Goal: Navigation & Orientation: Understand site structure

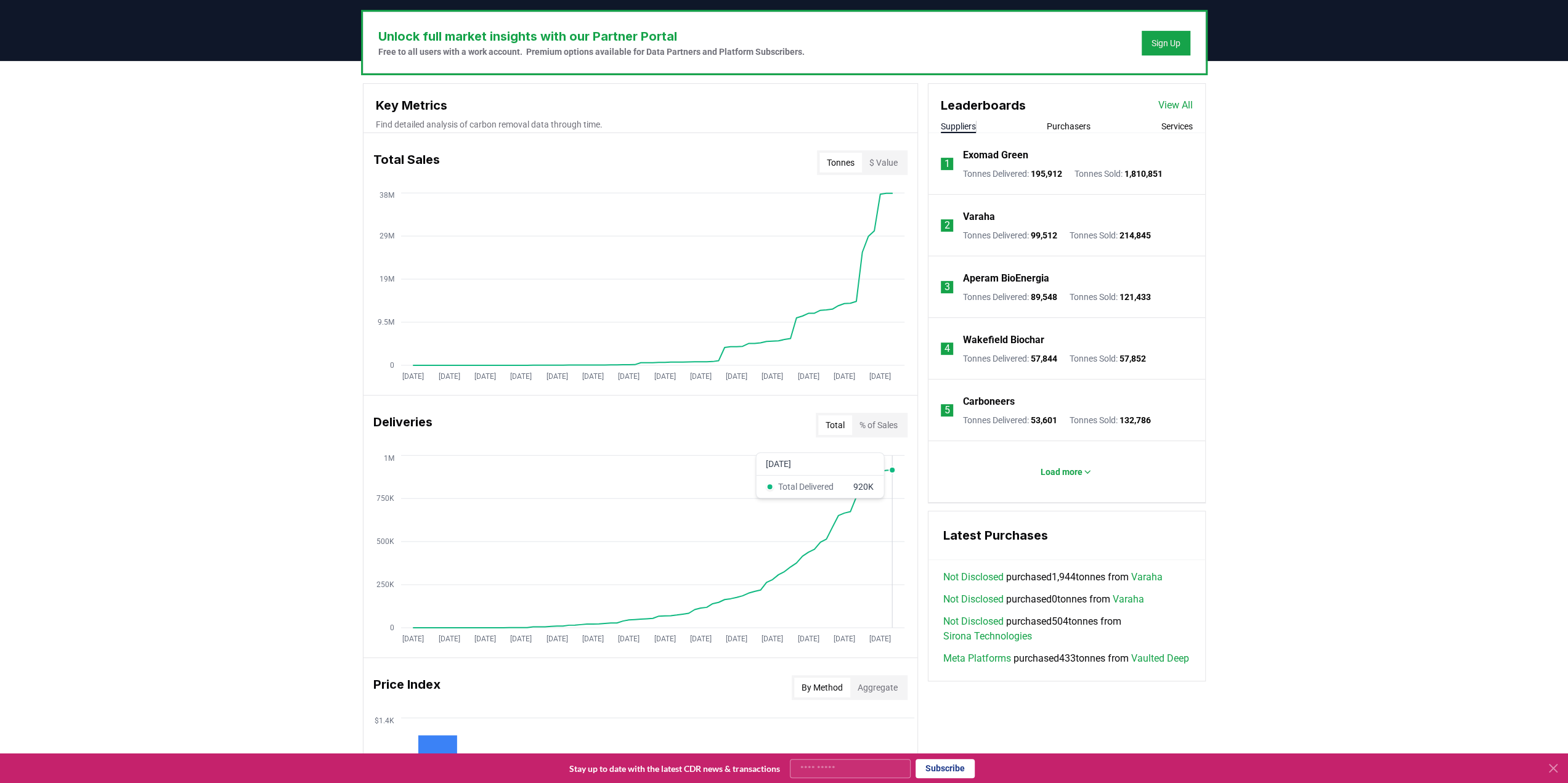
scroll to position [370, 0]
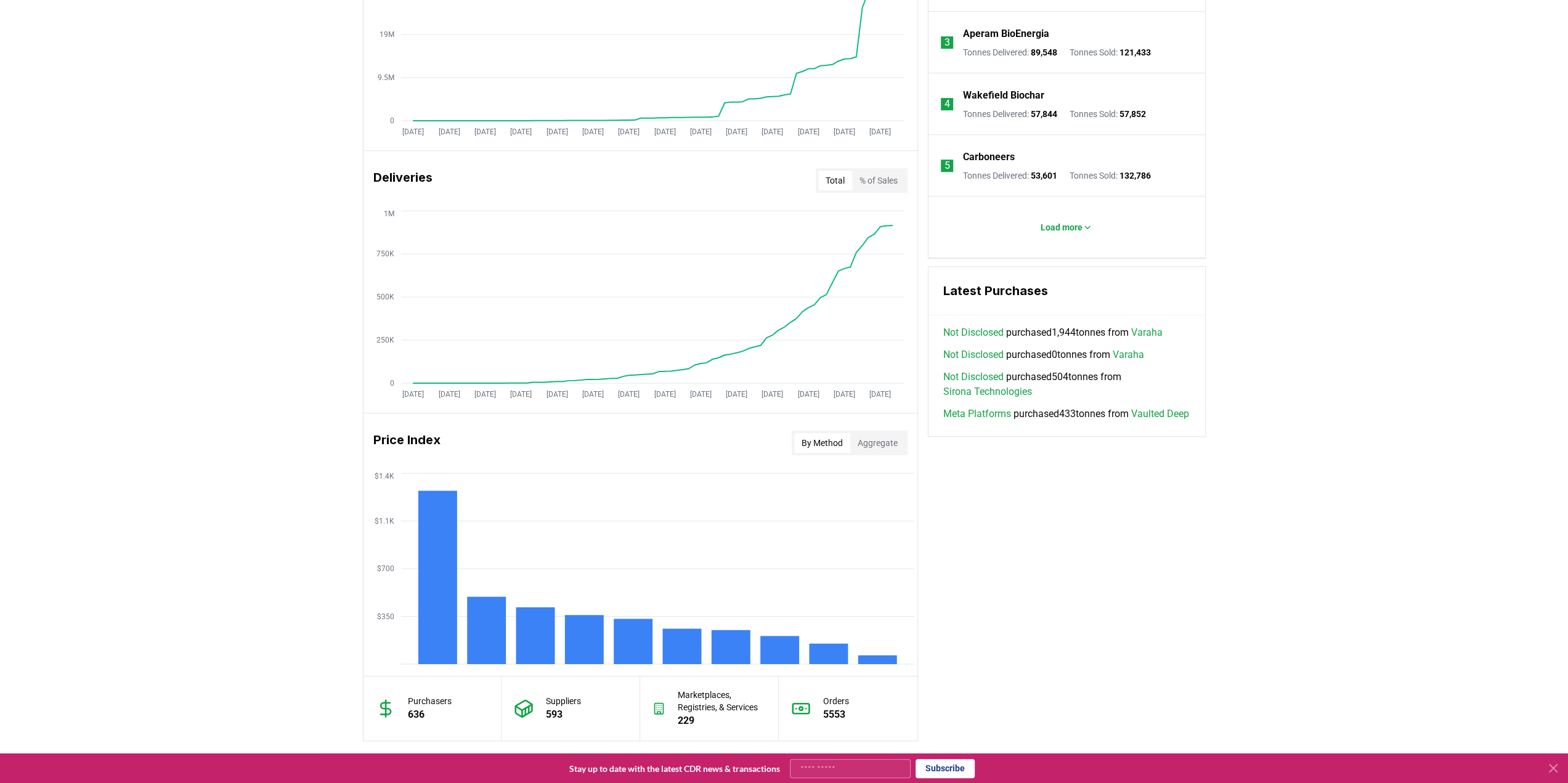
click at [394, 179] on h3 "Deliveries" at bounding box center [403, 180] width 59 height 24
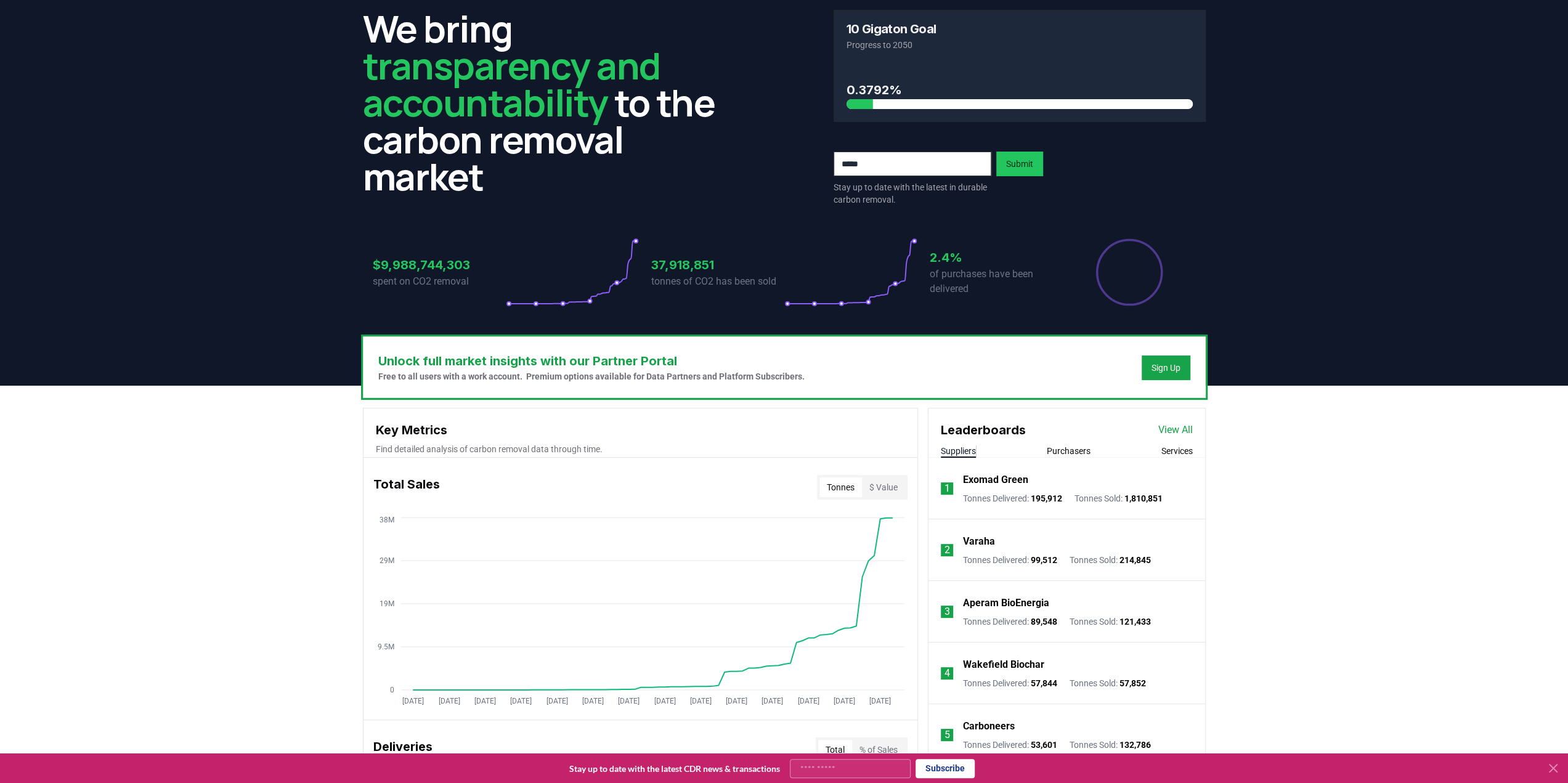
scroll to position [0, 0]
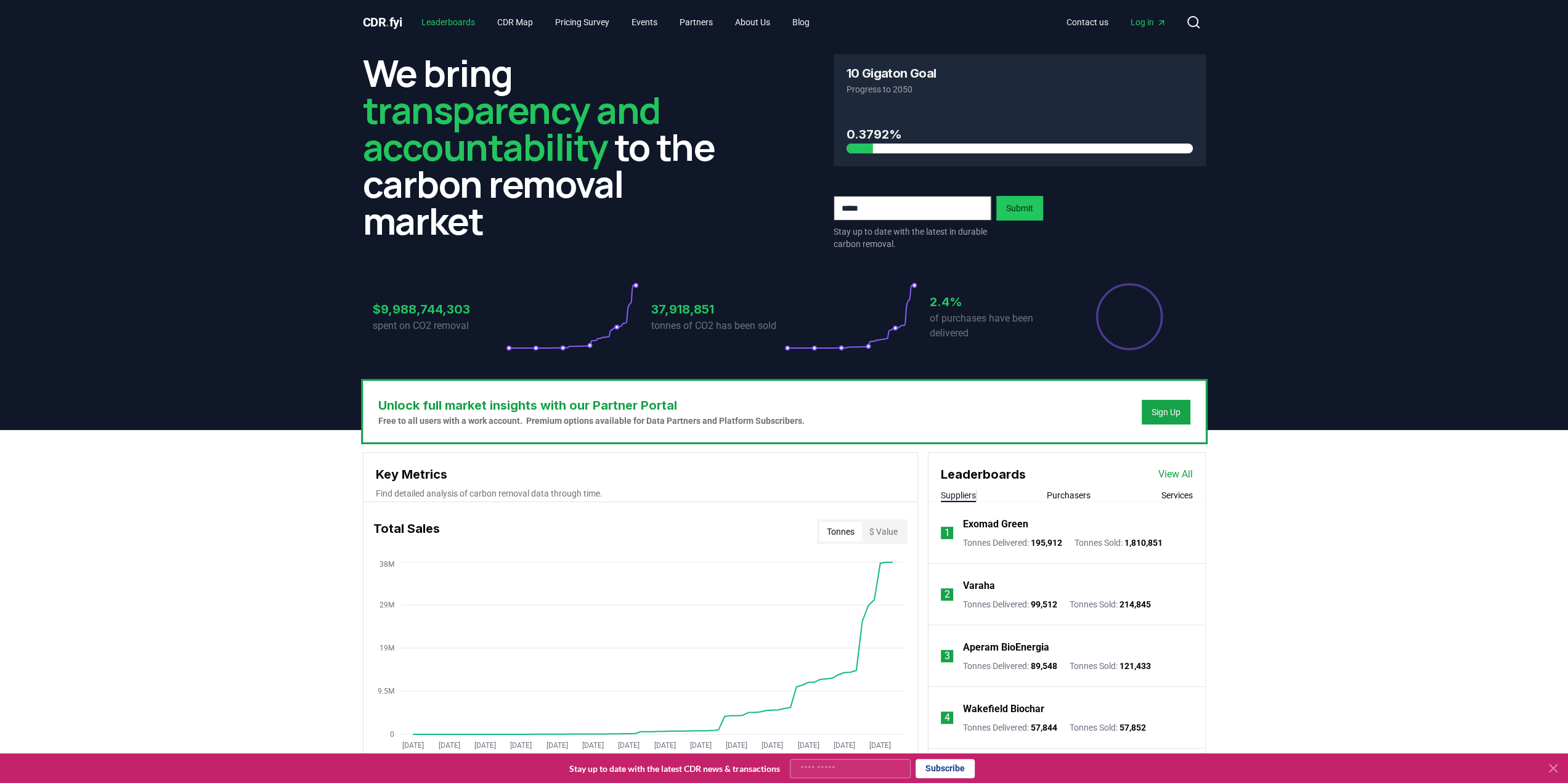
click at [471, 20] on link "Leaderboards" at bounding box center [448, 22] width 73 height 22
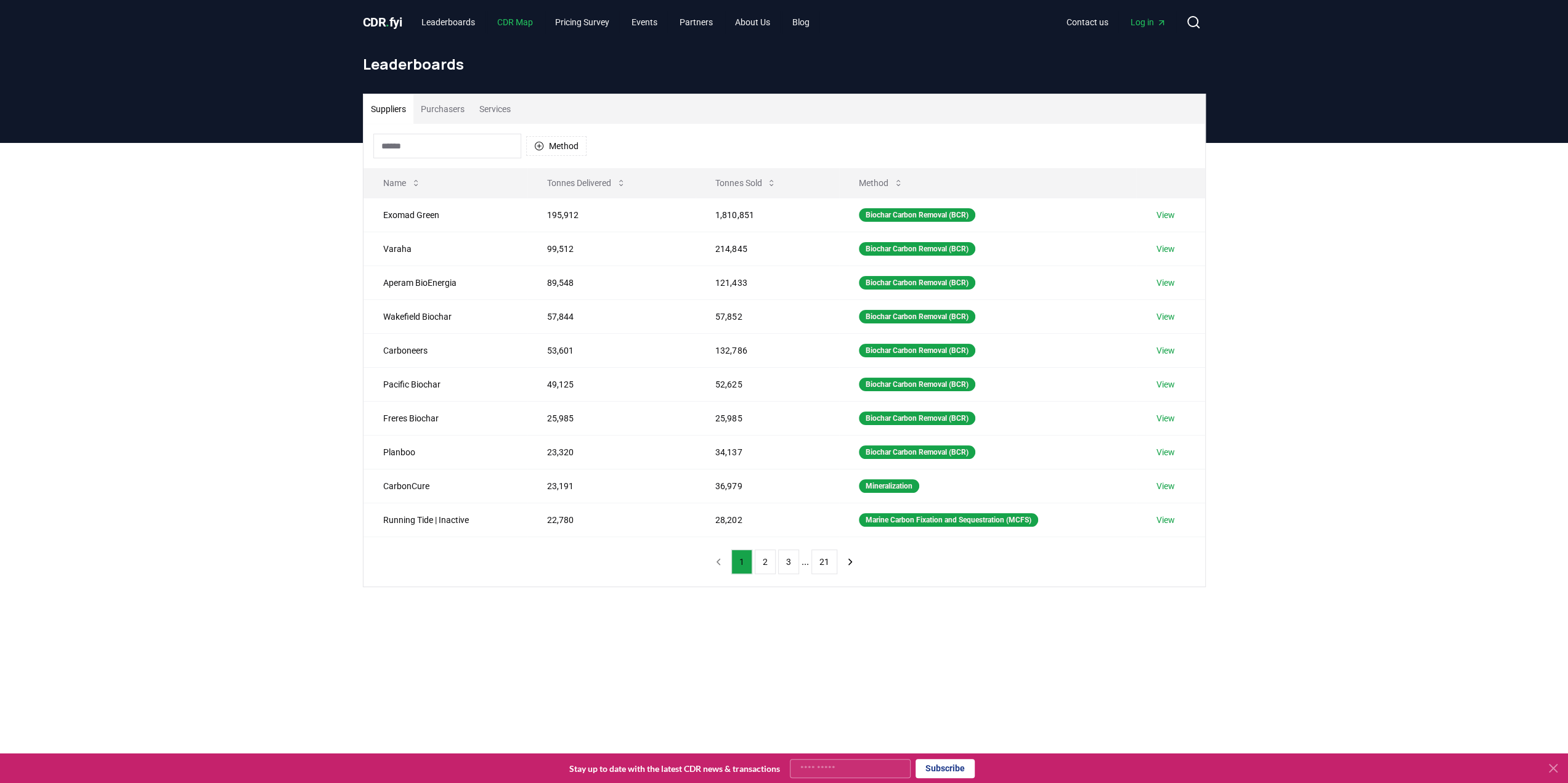
click at [530, 18] on link "CDR Map" at bounding box center [515, 22] width 55 height 22
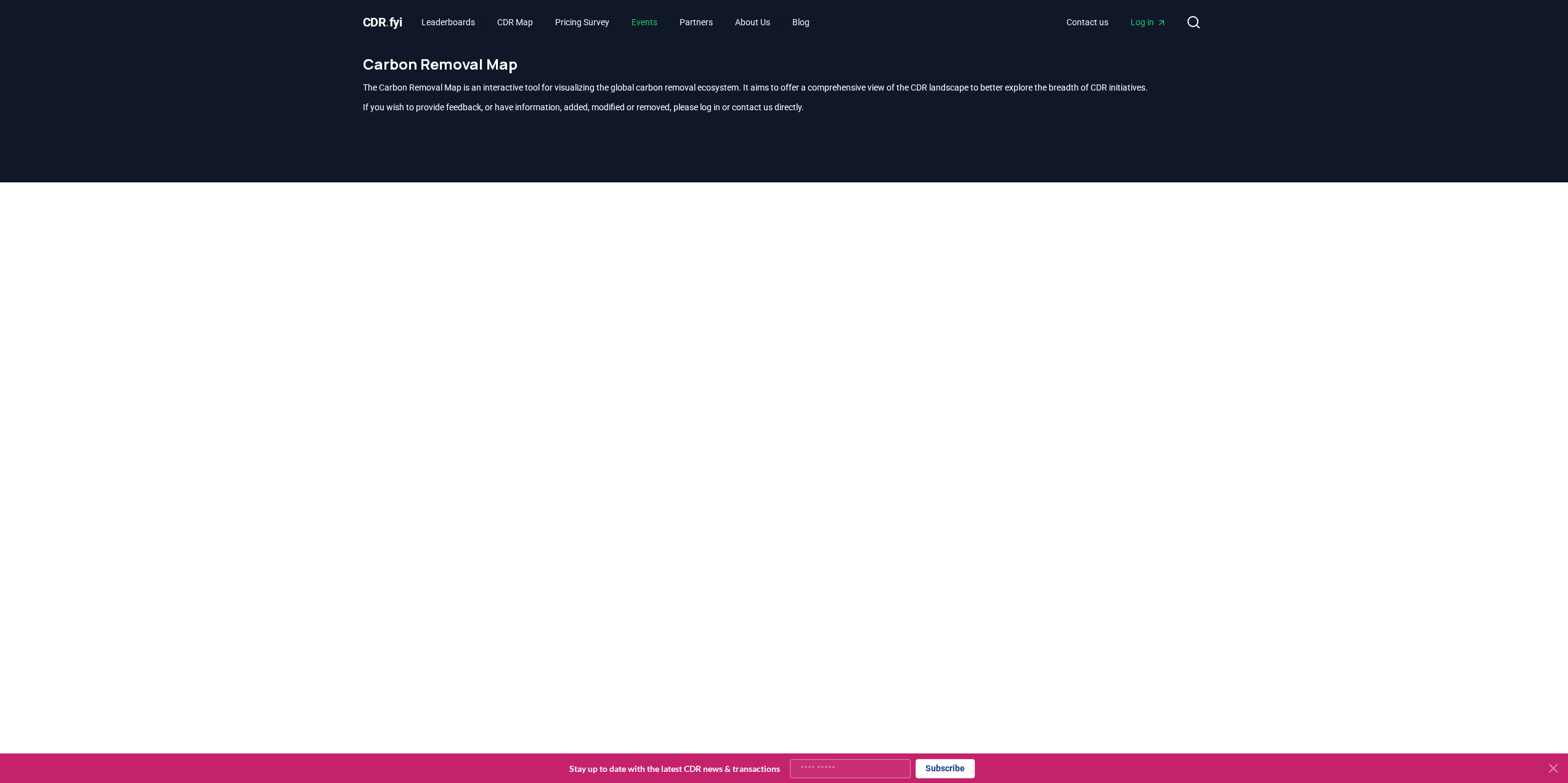
click at [658, 22] on link "Events" at bounding box center [644, 22] width 46 height 22
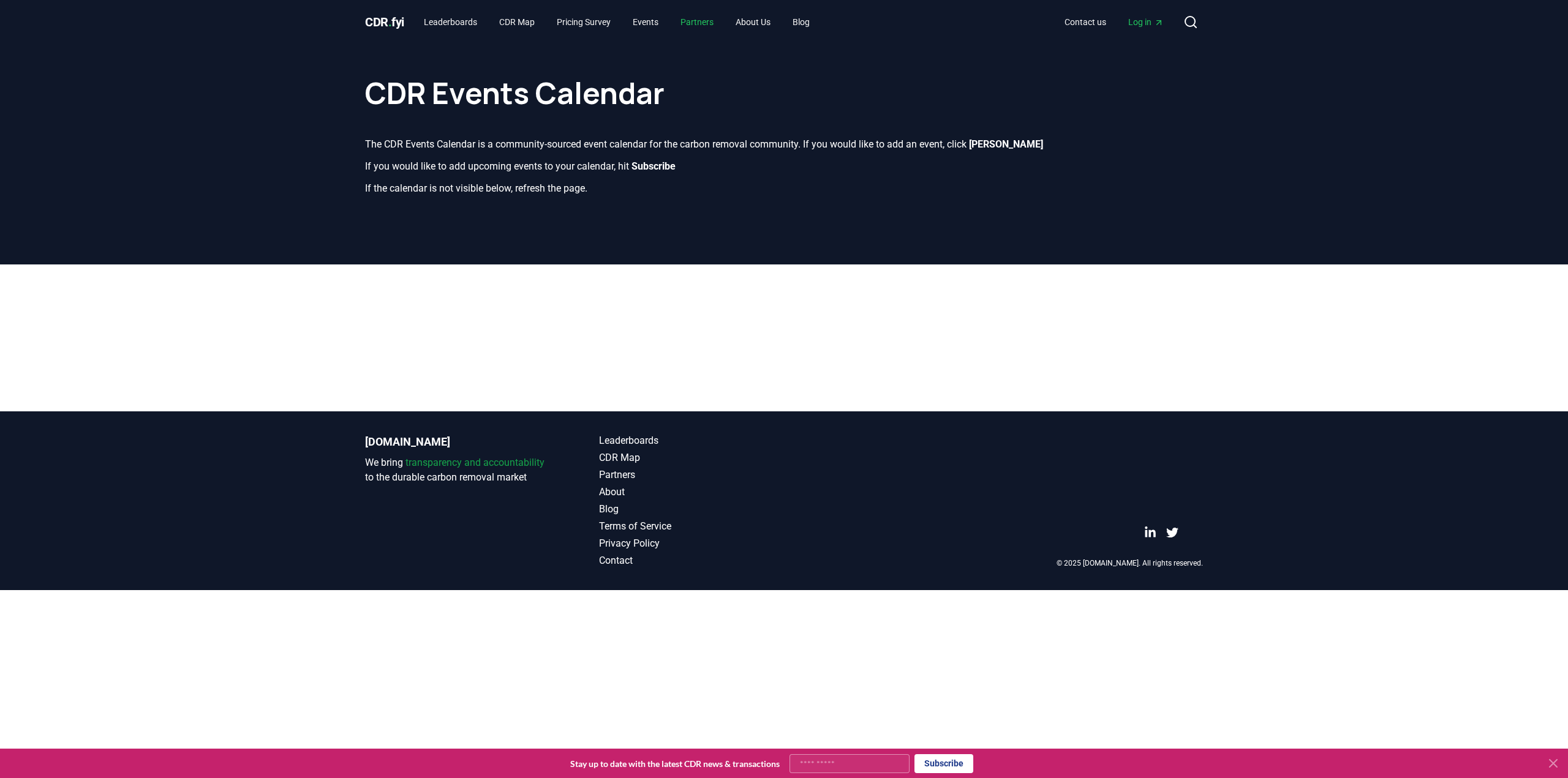
click at [723, 21] on link "Partners" at bounding box center [696, 22] width 53 height 22
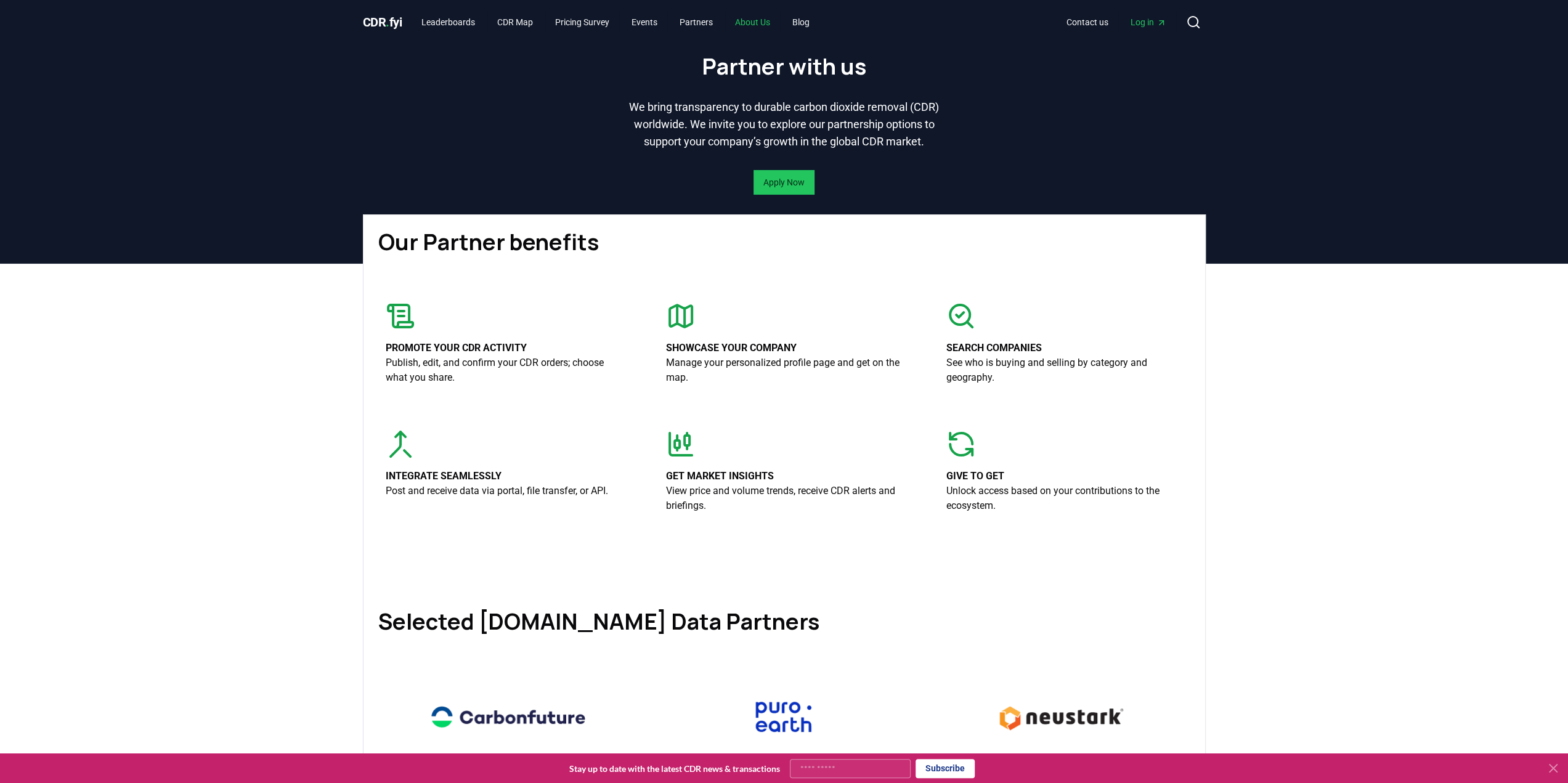
click at [780, 22] on link "About Us" at bounding box center [752, 22] width 55 height 22
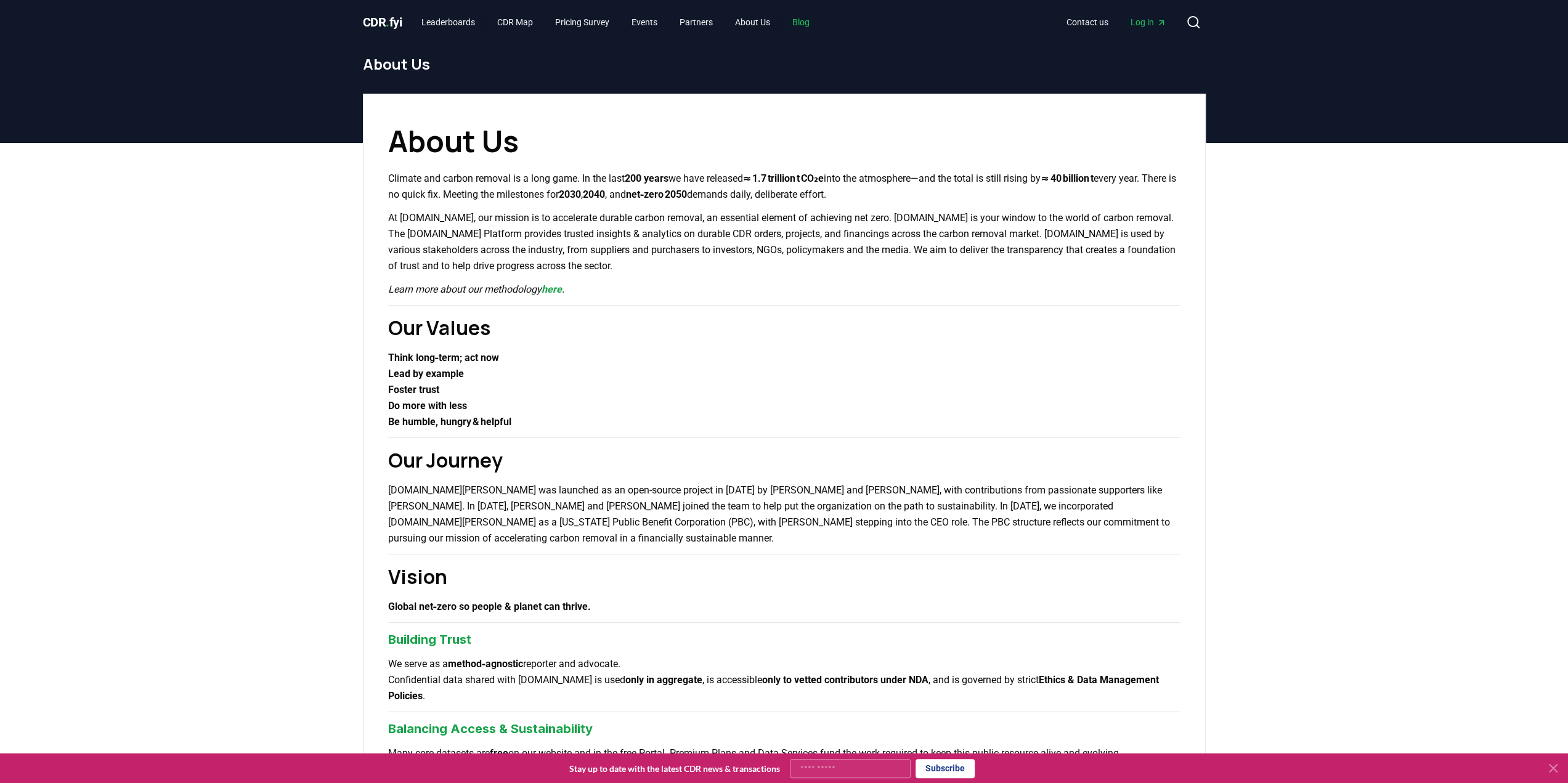
click at [806, 22] on link "Blog" at bounding box center [800, 22] width 37 height 22
click at [445, 21] on link "Leaderboards" at bounding box center [448, 22] width 73 height 22
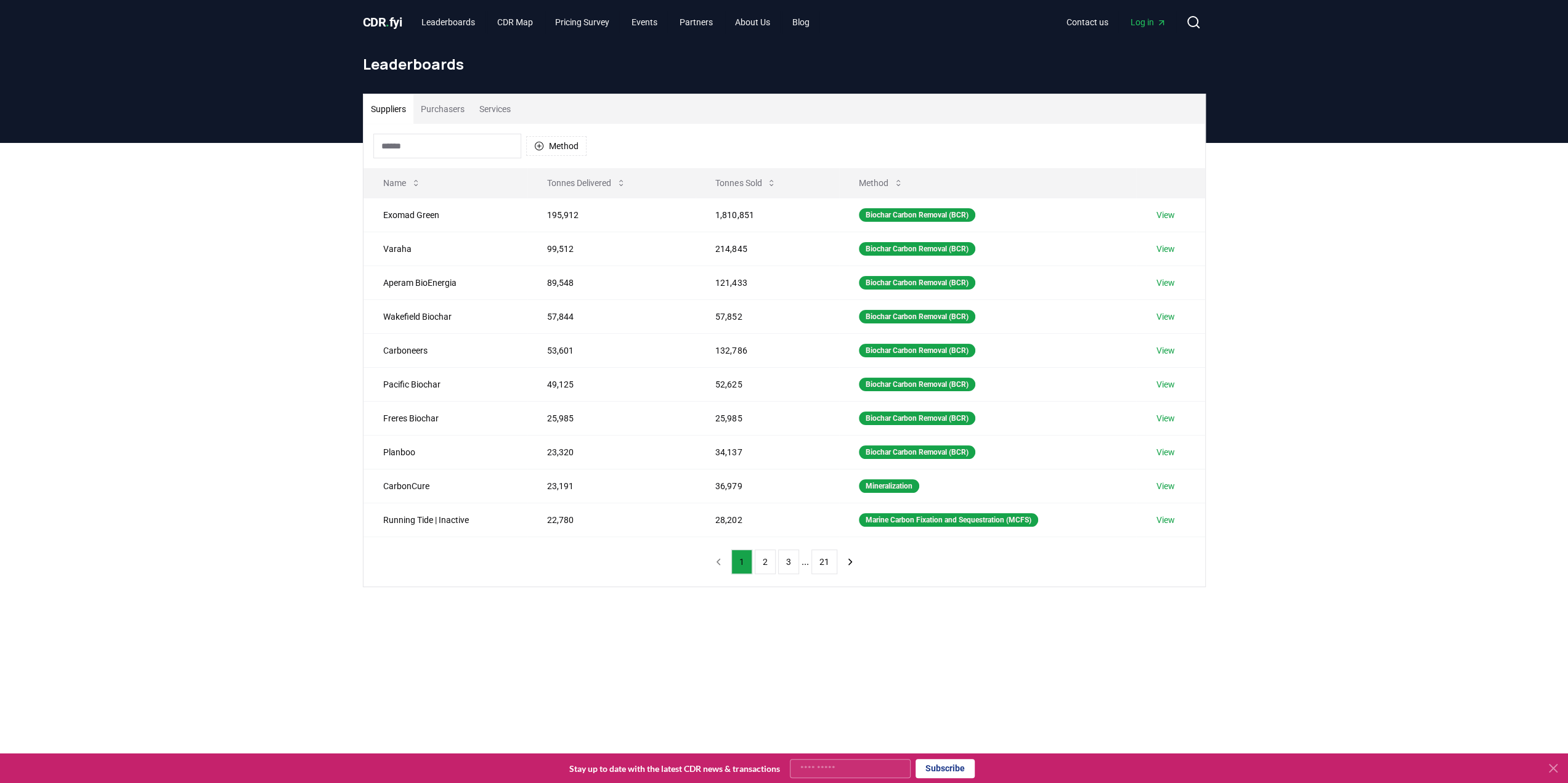
click at [382, 31] on div "CDR . fyi Leaderboards CDR Map Pricing Survey Events Partners About Us Blog" at bounding box center [591, 22] width 457 height 22
click at [382, 23] on span "CDR . fyi" at bounding box center [382, 23] width 39 height 15
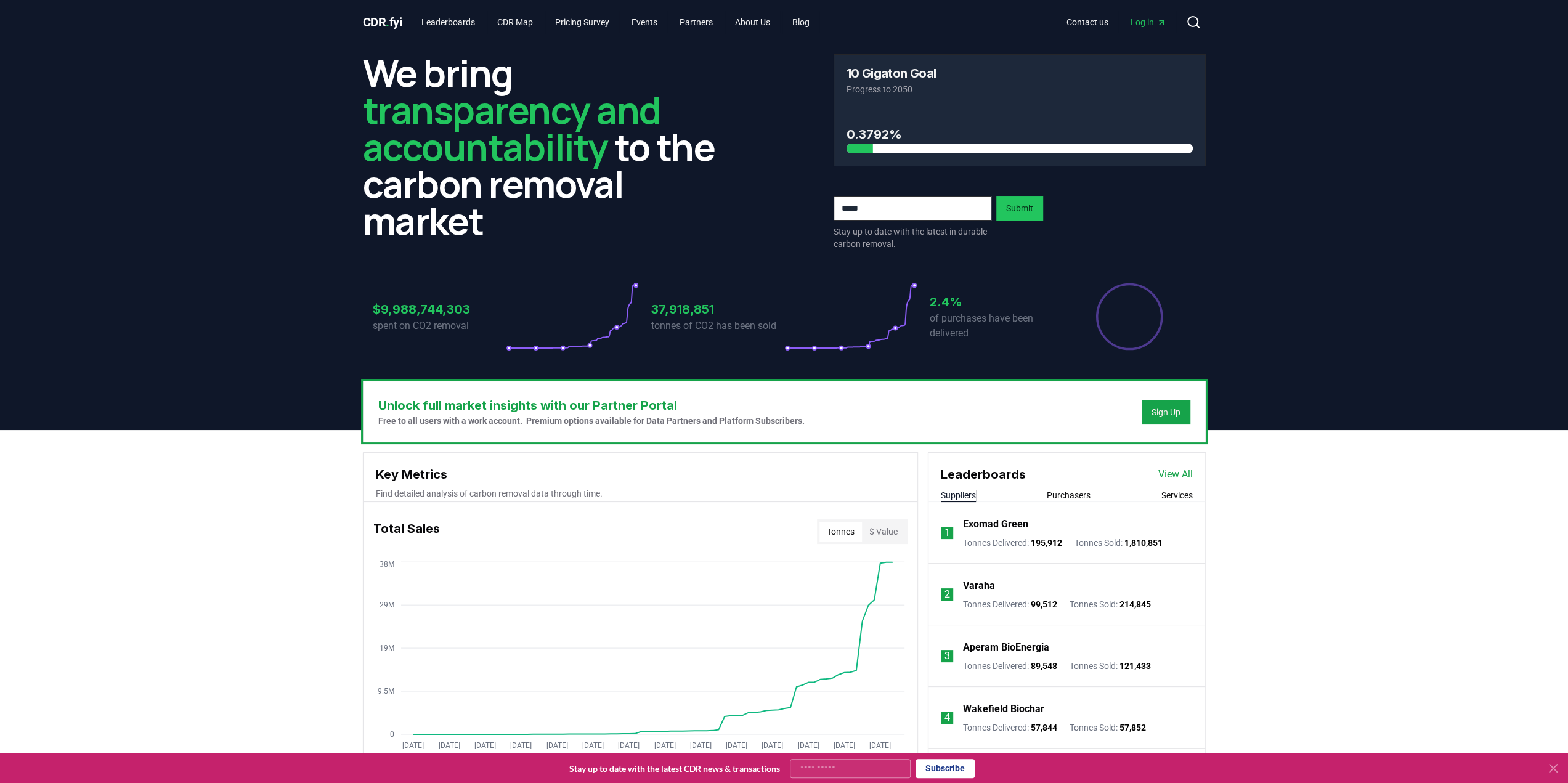
click at [1151, 16] on span "Log in" at bounding box center [1148, 23] width 36 height 13
drag, startPoint x: 376, startPoint y: 311, endPoint x: 548, endPoint y: 322, distance: 172.4
click at [548, 322] on div "$9,988,744,303 spent on CO2 removal" at bounding box center [506, 317] width 266 height 69
click at [708, 324] on p "tonnes of CO2 has been sold" at bounding box center [718, 326] width 133 height 15
drag, startPoint x: 638, startPoint y: 308, endPoint x: 900, endPoint y: 311, distance: 262.0
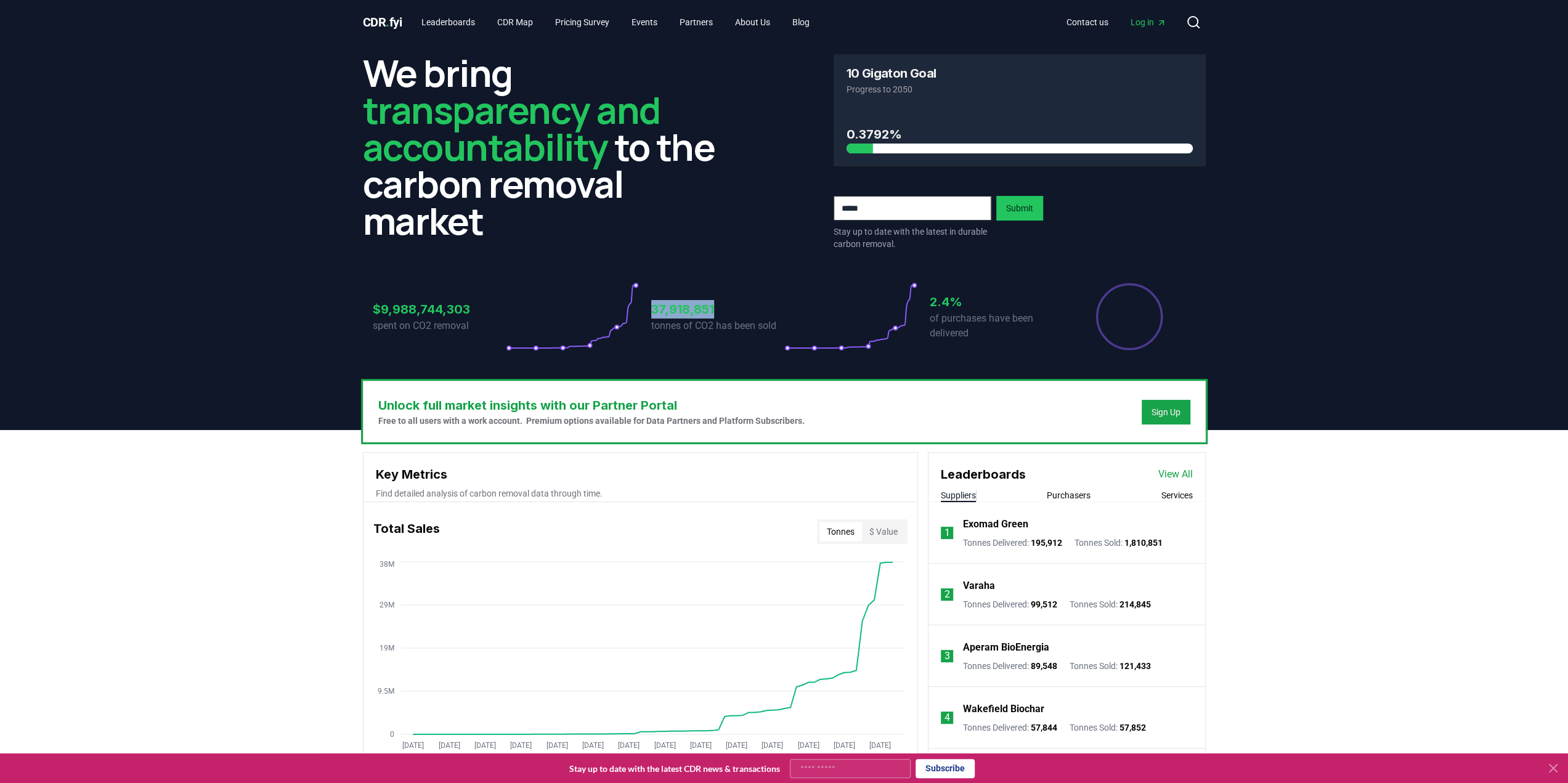
click at [776, 311] on div "$9,988,744,303 spent on CO2 removal 37,918,851 tonnes of CO2 has been sold 2.4%…" at bounding box center [784, 317] width 823 height 69
click at [972, 302] on h3 "2.4%" at bounding box center [996, 302] width 133 height 18
drag, startPoint x: 933, startPoint y: 301, endPoint x: 975, endPoint y: 334, distance: 53.4
click at [975, 334] on div "2.4% of purchases have been delivered" at bounding box center [996, 317] width 133 height 69
click at [975, 334] on p "of purchases have been delivered" at bounding box center [996, 325] width 133 height 29
